Goal: Transaction & Acquisition: Obtain resource

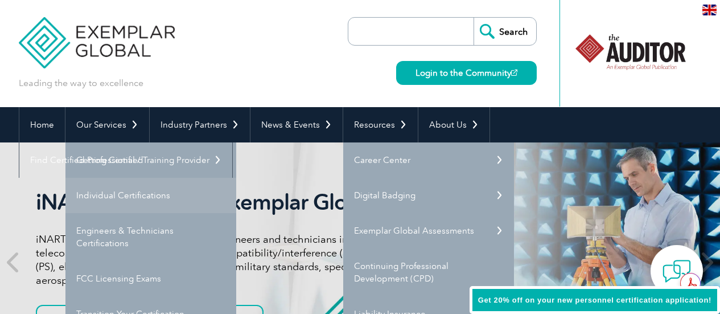
click at [133, 198] on link "Individual Certifications" at bounding box center [150, 195] width 171 height 35
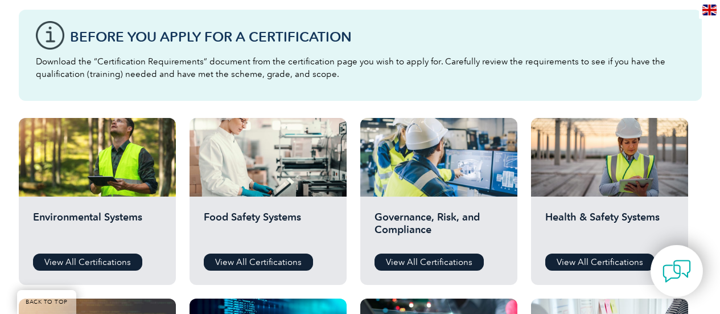
scroll to position [314, 0]
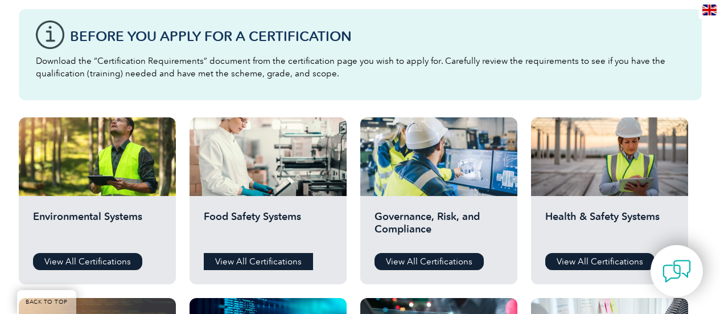
click at [266, 258] on link "View All Certifications" at bounding box center [258, 261] width 109 height 17
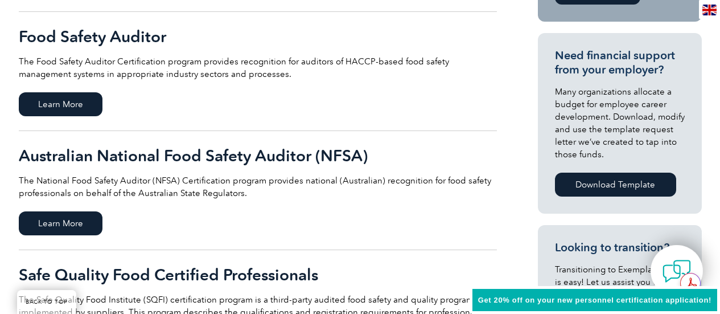
scroll to position [400, 0]
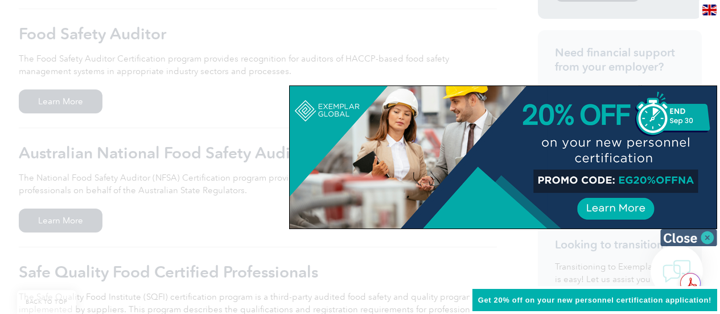
click at [711, 239] on img at bounding box center [688, 237] width 57 height 17
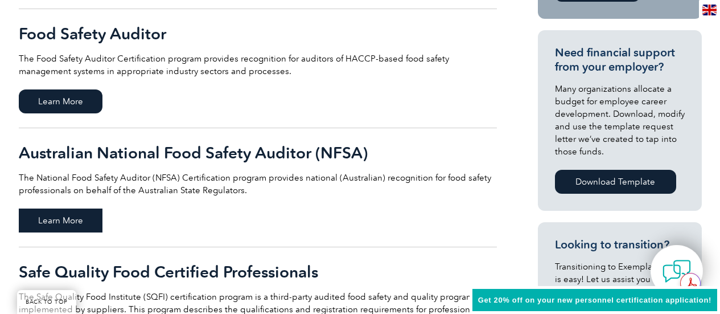
click at [72, 220] on span "Learn More" at bounding box center [61, 220] width 84 height 24
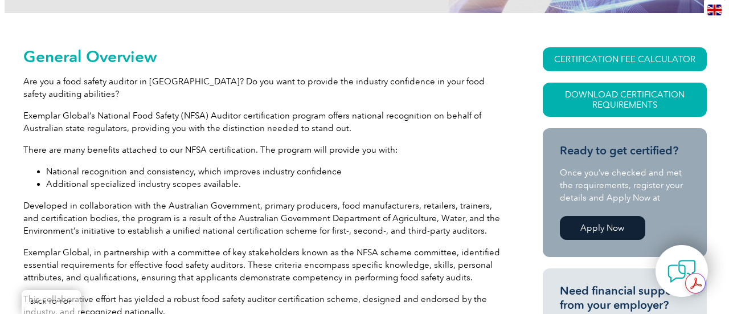
scroll to position [243, 0]
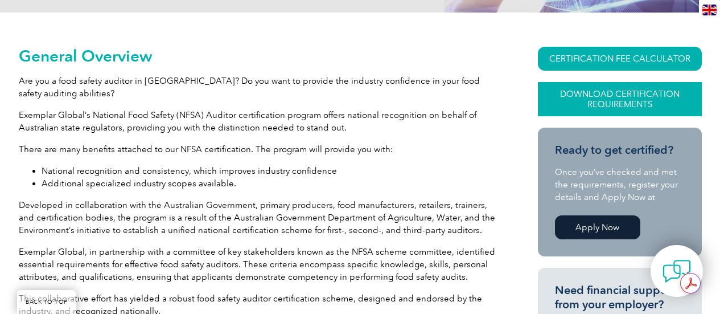
click at [606, 89] on link "Download Certification Requirements" at bounding box center [620, 99] width 164 height 34
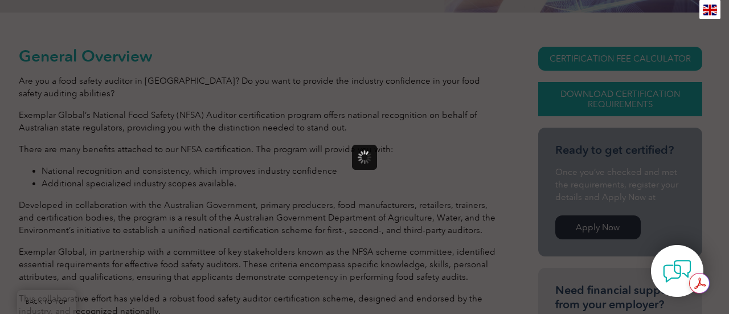
scroll to position [0, 0]
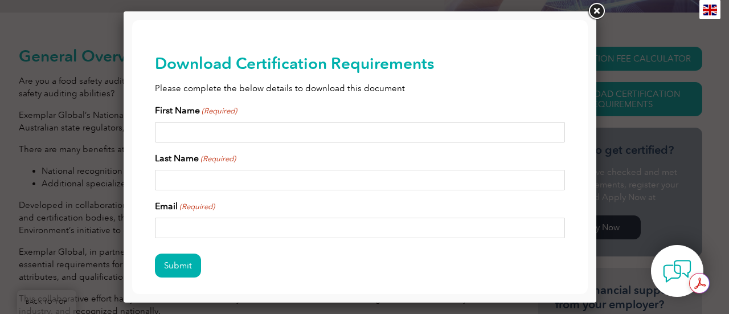
click at [342, 134] on input "First Name (Required)" at bounding box center [360, 132] width 410 height 20
type input "QMS"
type input "Audits"
type input "grace@qmsaudits.com.au"
click at [187, 269] on input "Submit" at bounding box center [178, 265] width 46 height 24
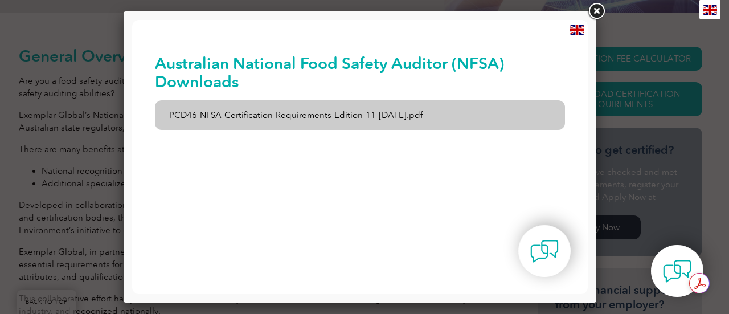
click at [289, 112] on link "PCD46-NFSA-Certification-Requirements-Edition-11-1st-February-2020.pdf" at bounding box center [360, 115] width 410 height 30
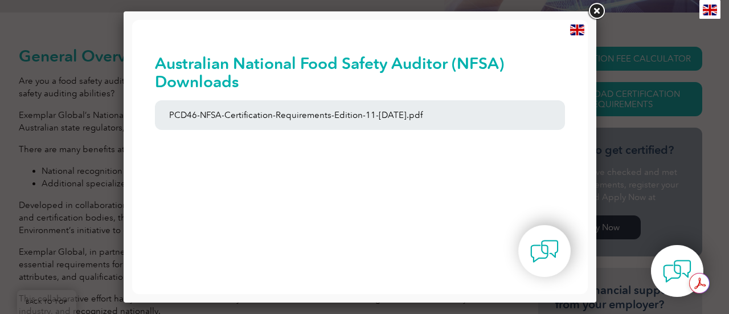
click at [594, 10] on link at bounding box center [596, 11] width 20 height 20
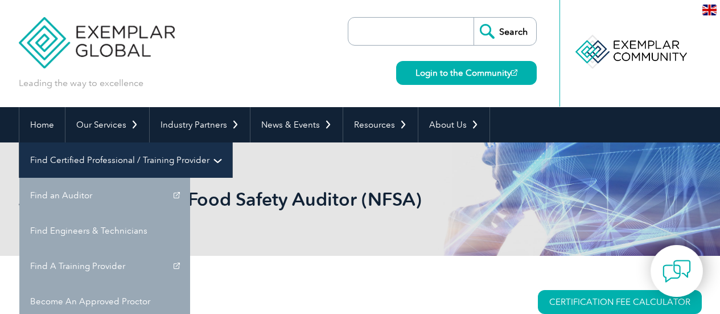
click at [232, 142] on link "Find Certified Professional / Training Provider" at bounding box center [125, 159] width 213 height 35
